Goal: Use online tool/utility: Utilize a website feature to perform a specific function

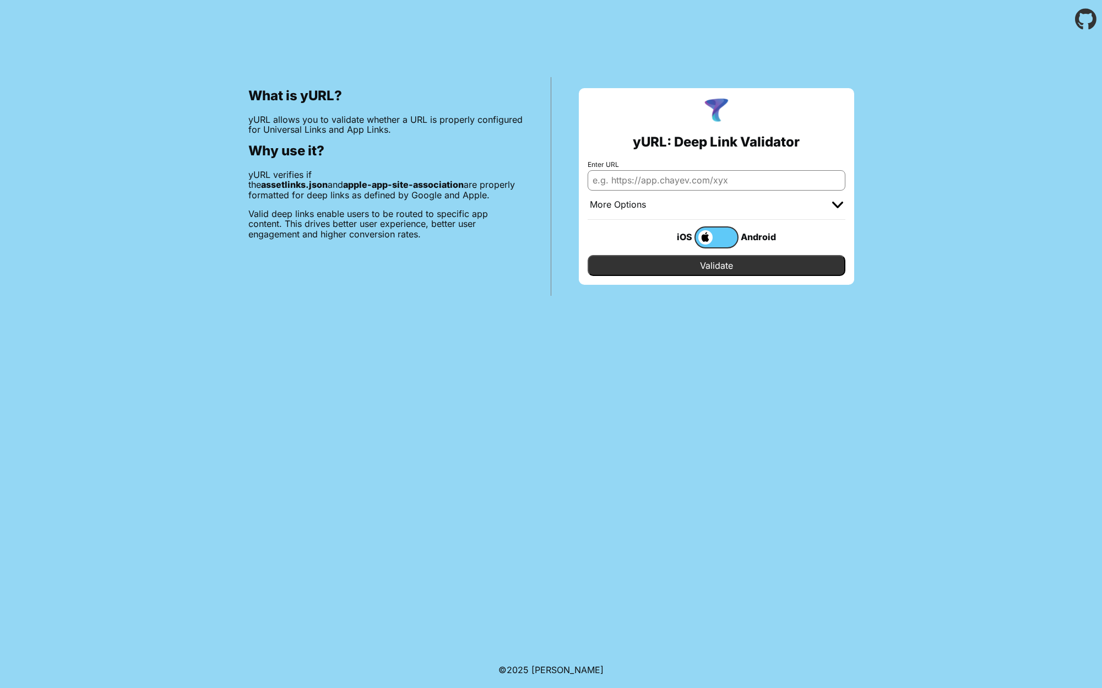
click at [628, 177] on input "Enter URL" at bounding box center [717, 180] width 258 height 20
paste input "[URL][DOMAIN_NAME]"
click at [753, 183] on input "[URL][DOMAIN_NAME]" at bounding box center [717, 180] width 258 height 20
type input "[URL][DOMAIN_NAME]"
click at [717, 263] on input "Validate" at bounding box center [717, 265] width 258 height 21
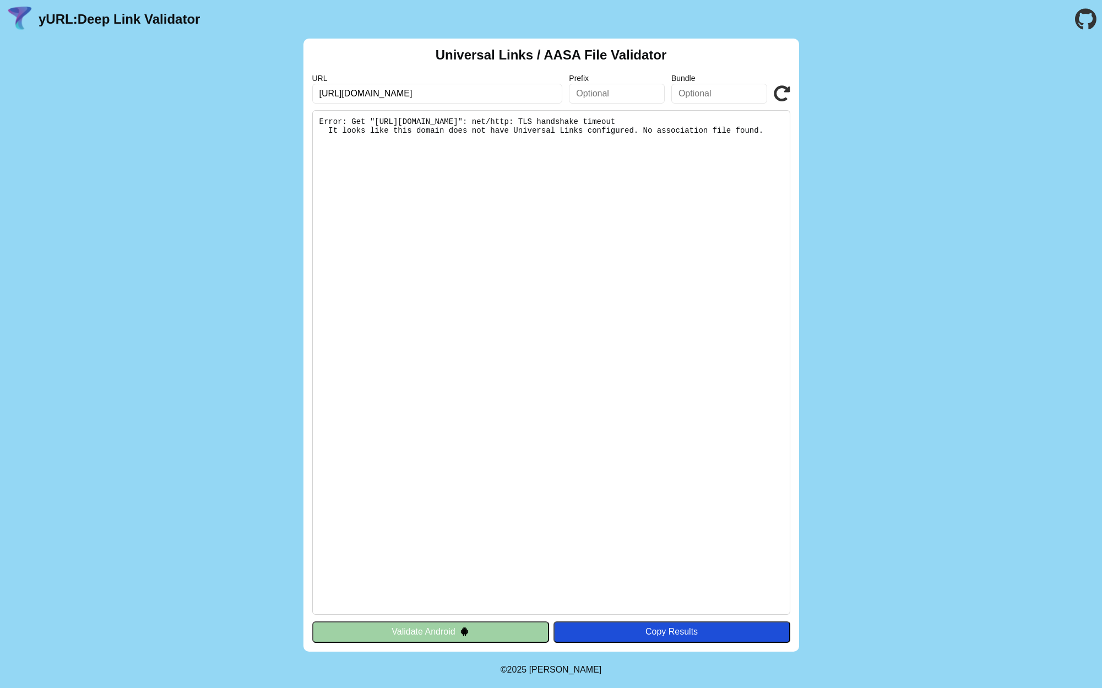
click at [397, 143] on pre "Error: Get "[URL][DOMAIN_NAME]": net/http: TLS handshake timeout It looks like …" at bounding box center [551, 362] width 478 height 505
click at [539, 397] on pre "Error: Get "[URL][DOMAIN_NAME]": net/http: TLS handshake timeout It looks like …" at bounding box center [551, 362] width 478 height 505
drag, startPoint x: 400, startPoint y: 162, endPoint x: 393, endPoint y: 166, distance: 7.9
click at [400, 163] on pre "Error: Get "[URL][DOMAIN_NAME]": net/http: TLS handshake timeout It looks like …" at bounding box center [551, 362] width 478 height 505
drag, startPoint x: 377, startPoint y: 124, endPoint x: 383, endPoint y: 125, distance: 6.7
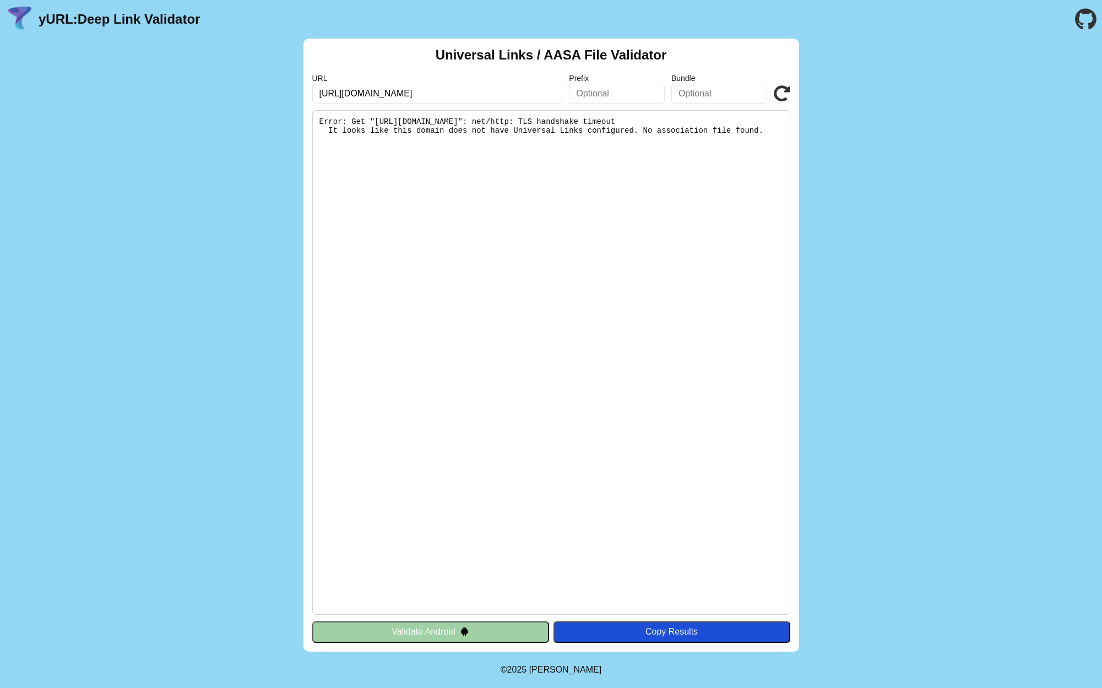
click at [377, 124] on pre "Error: Get "[URL][DOMAIN_NAME]": net/http: TLS handshake timeout It looks like …" at bounding box center [551, 362] width 478 height 505
click at [671, 159] on pre "Error: Get "[URL][DOMAIN_NAME]": net/http: TLS handshake timeout It looks like …" at bounding box center [551, 362] width 478 height 505
